Goal: Information Seeking & Learning: Find specific page/section

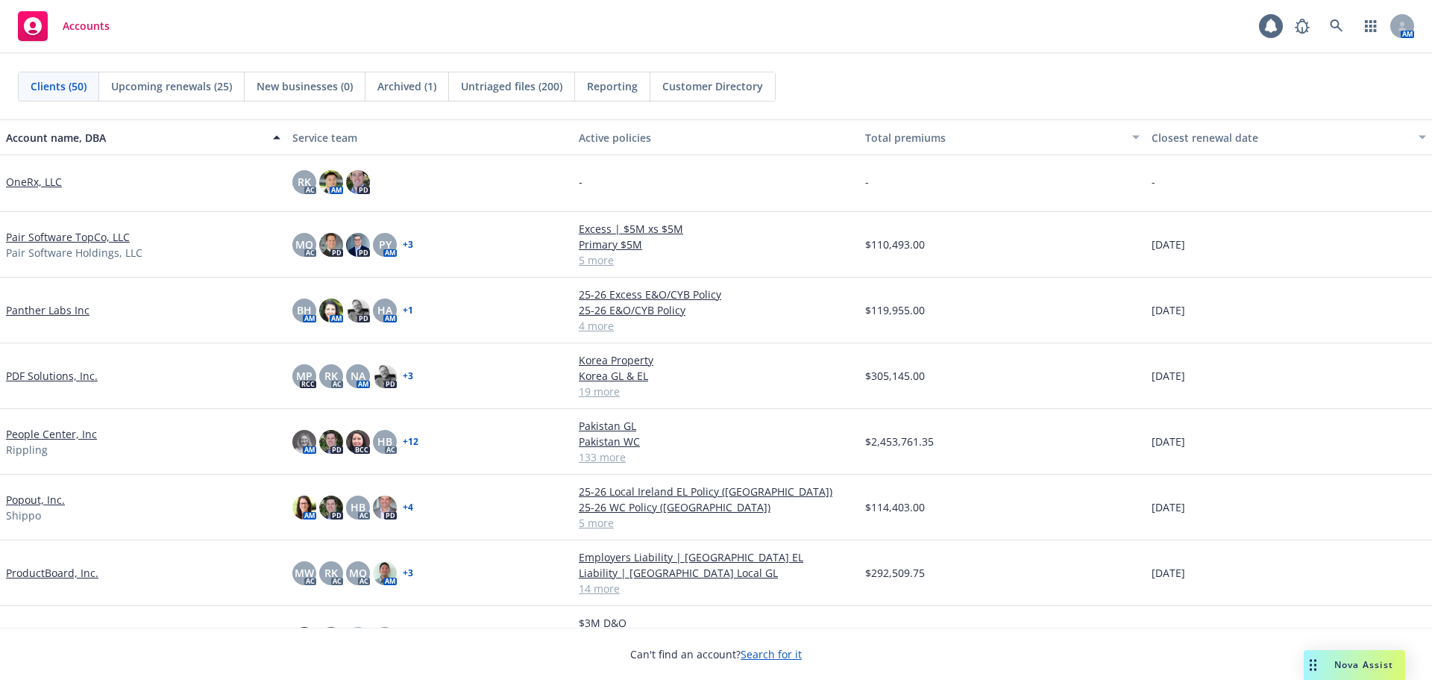
scroll to position [1790, 0]
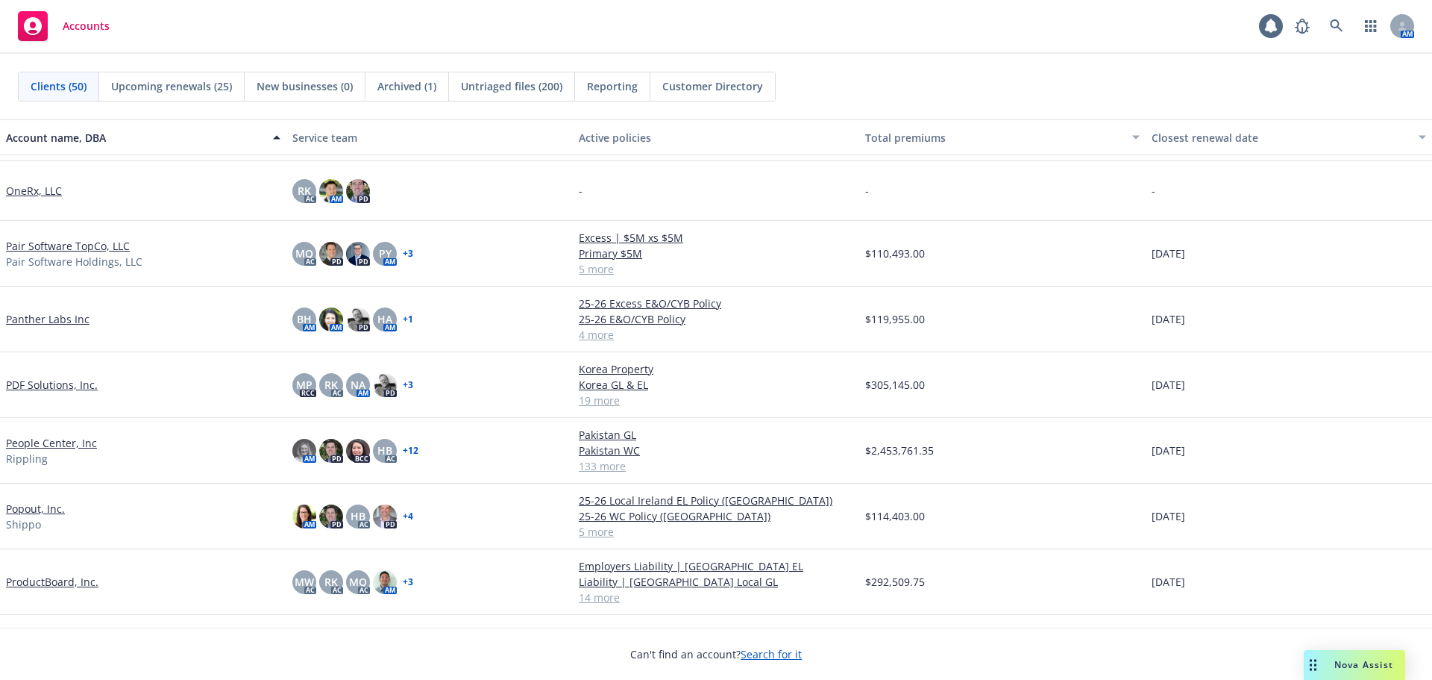
click at [95, 245] on link "Pair Software TopCo, LLC" at bounding box center [68, 246] width 124 height 16
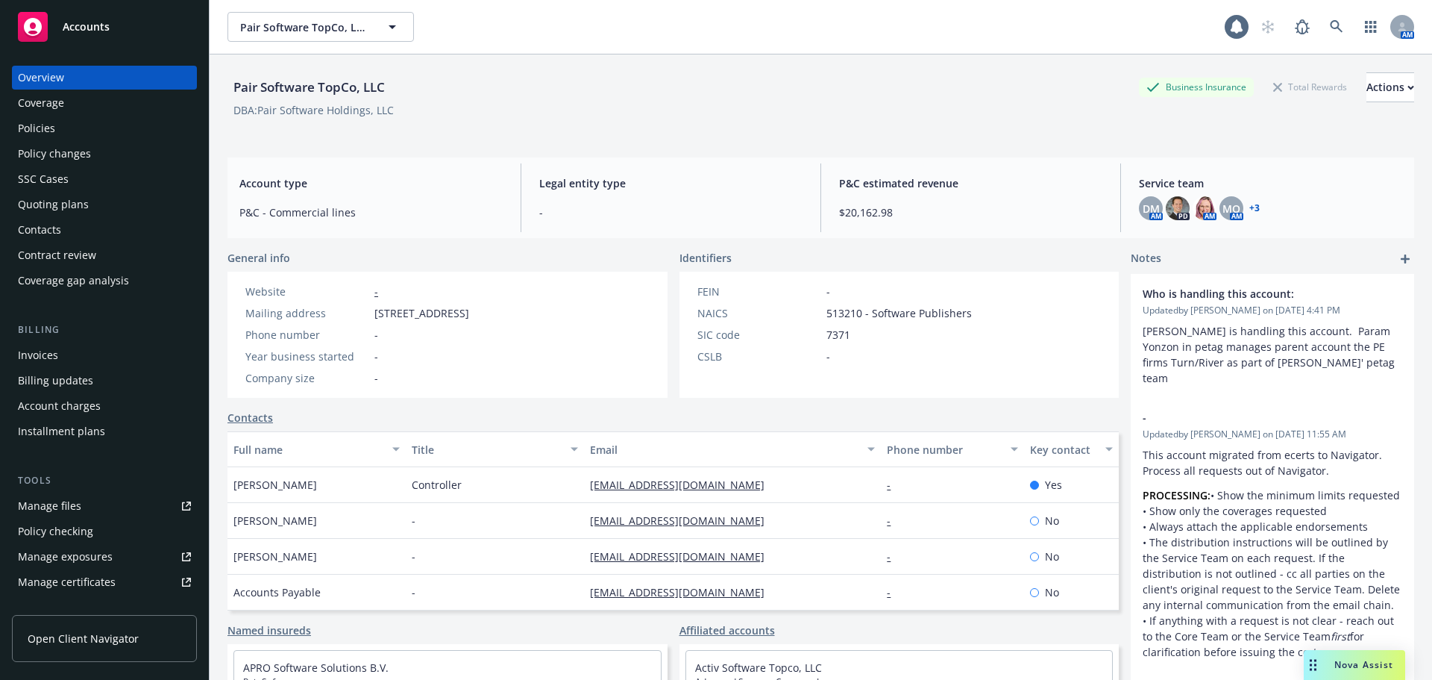
click at [84, 127] on div "Policies" at bounding box center [104, 128] width 173 height 24
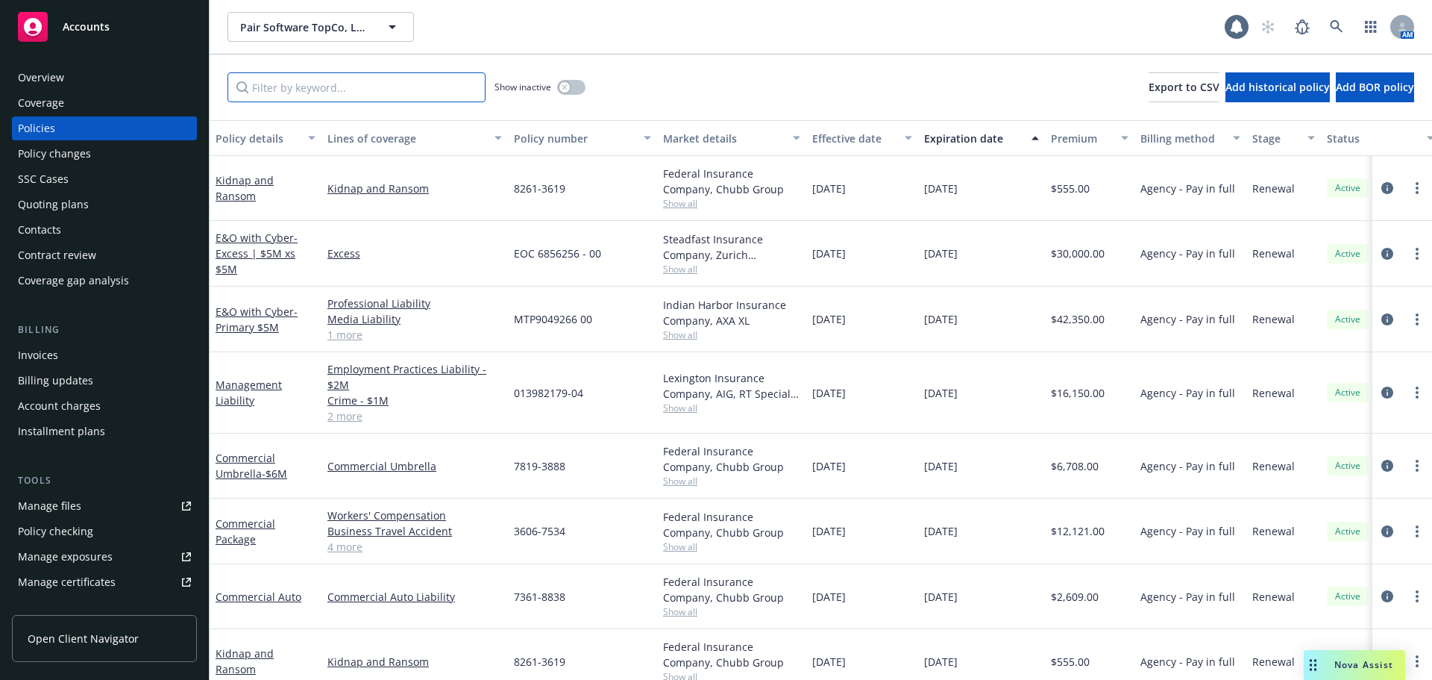
click at [362, 86] on input "Filter by keyword..." at bounding box center [357, 87] width 258 height 30
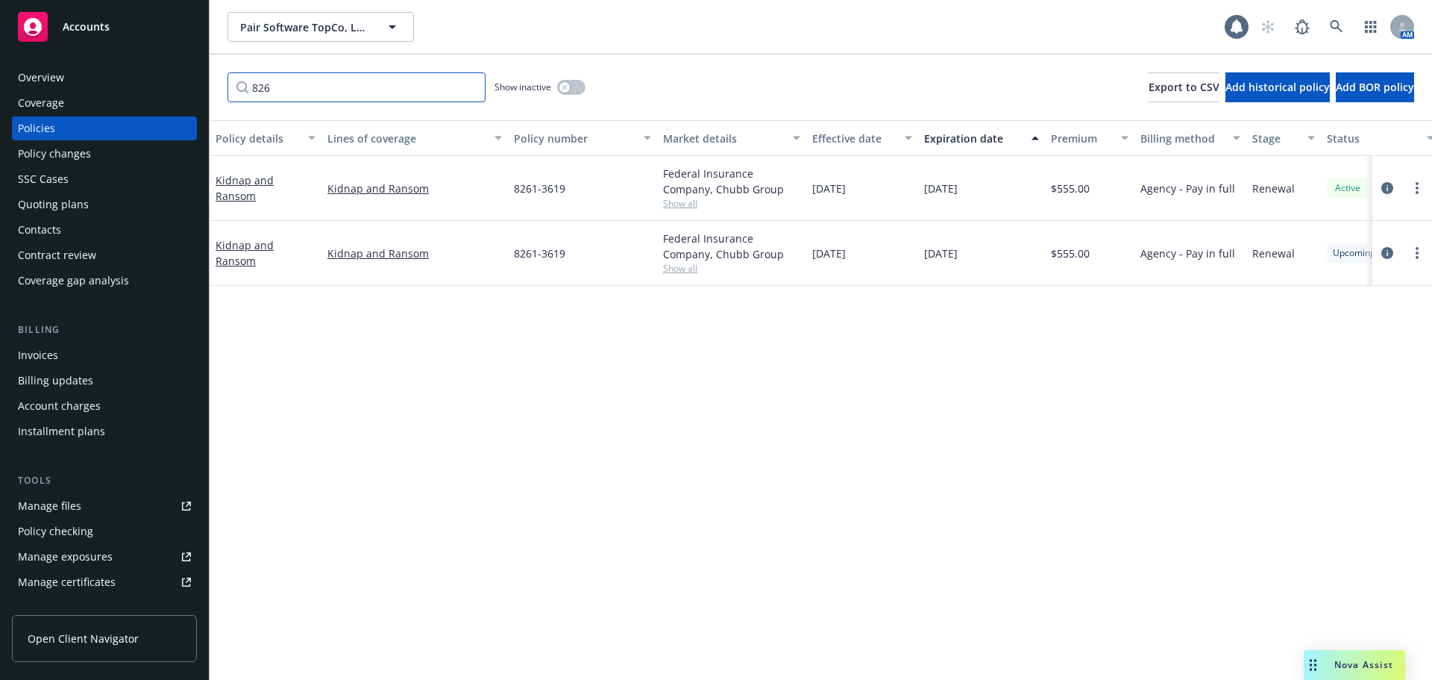
type input "826"
click at [175, 37] on div "Accounts" at bounding box center [104, 27] width 173 height 30
